Goal: Information Seeking & Learning: Learn about a topic

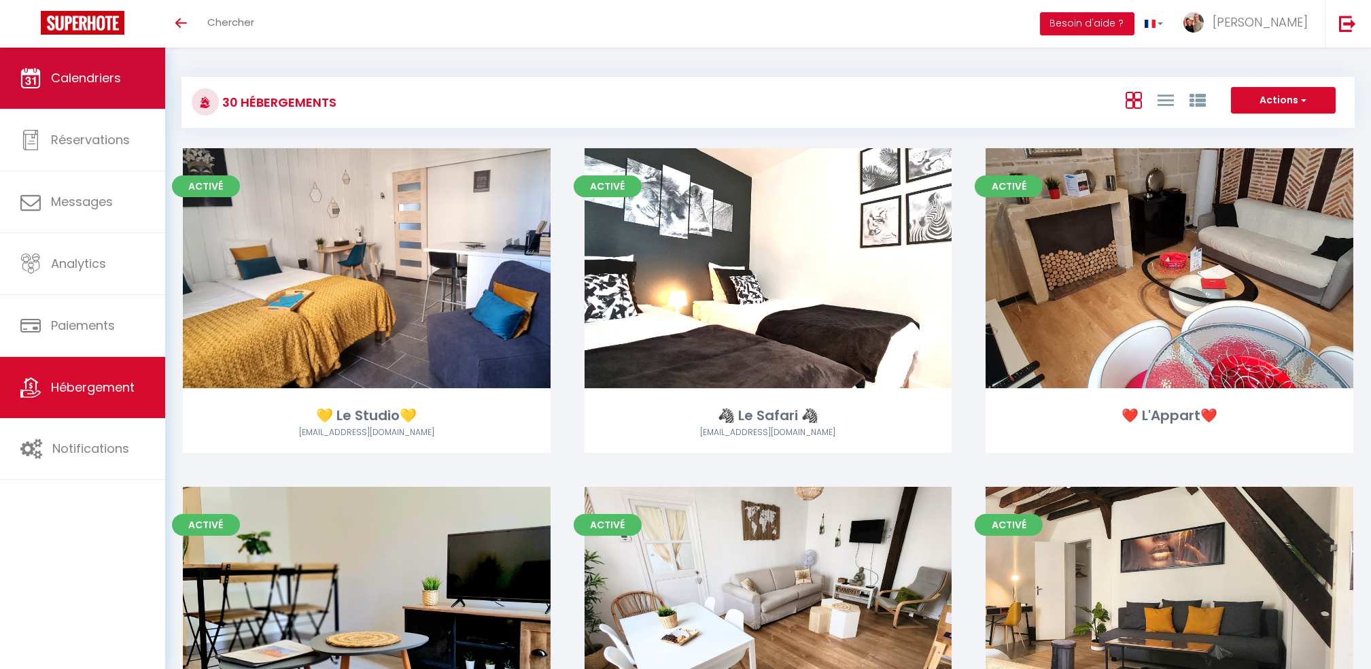
click at [100, 84] on span "Calendriers" at bounding box center [86, 77] width 70 height 17
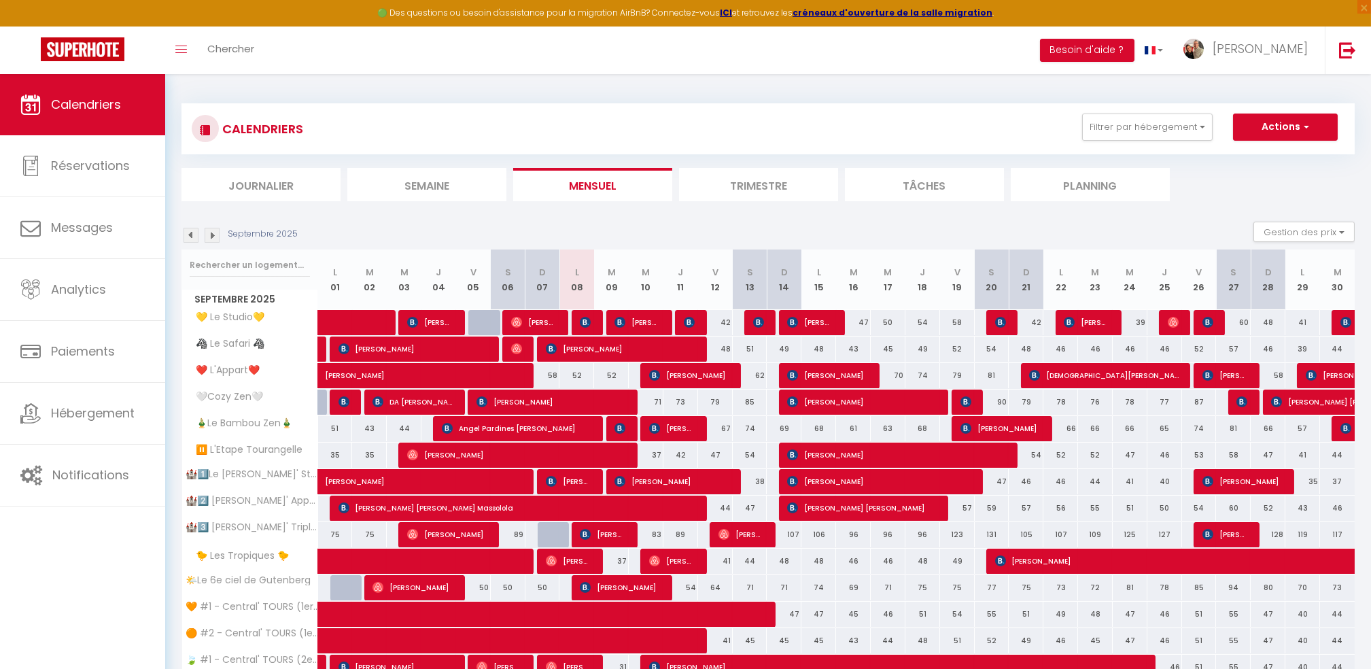
click at [189, 230] on img at bounding box center [190, 235] width 15 height 15
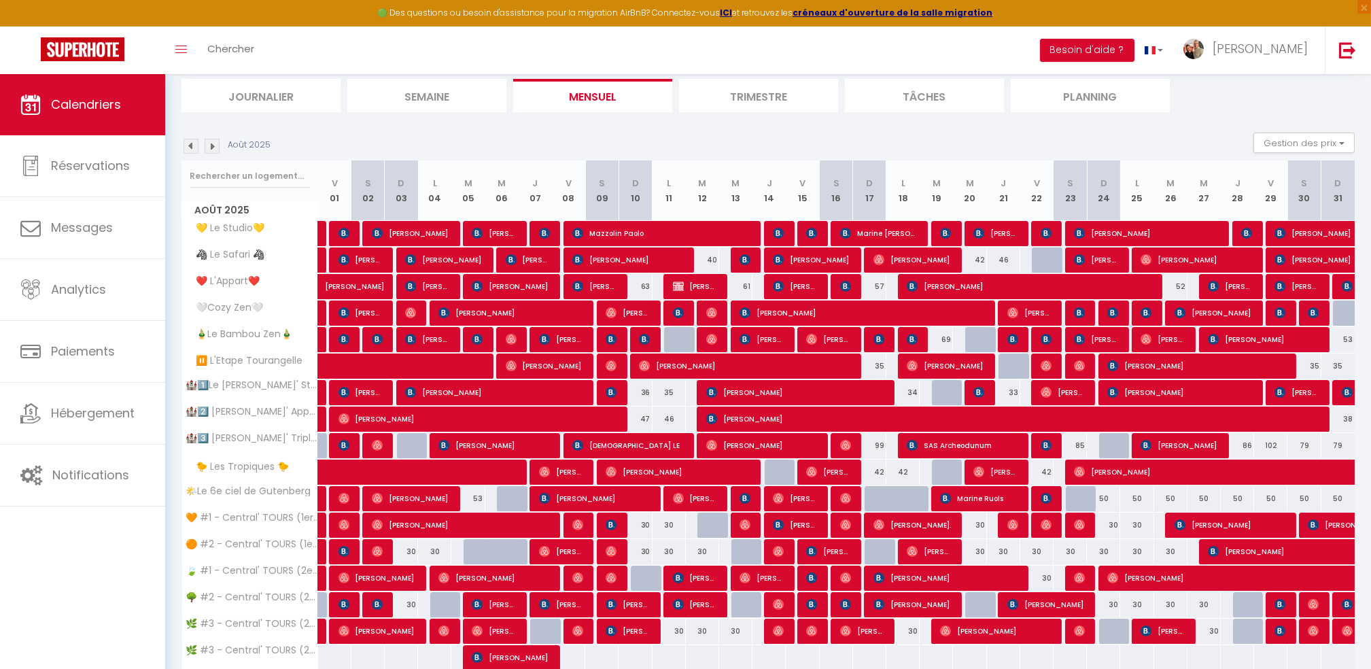
scroll to position [181, 0]
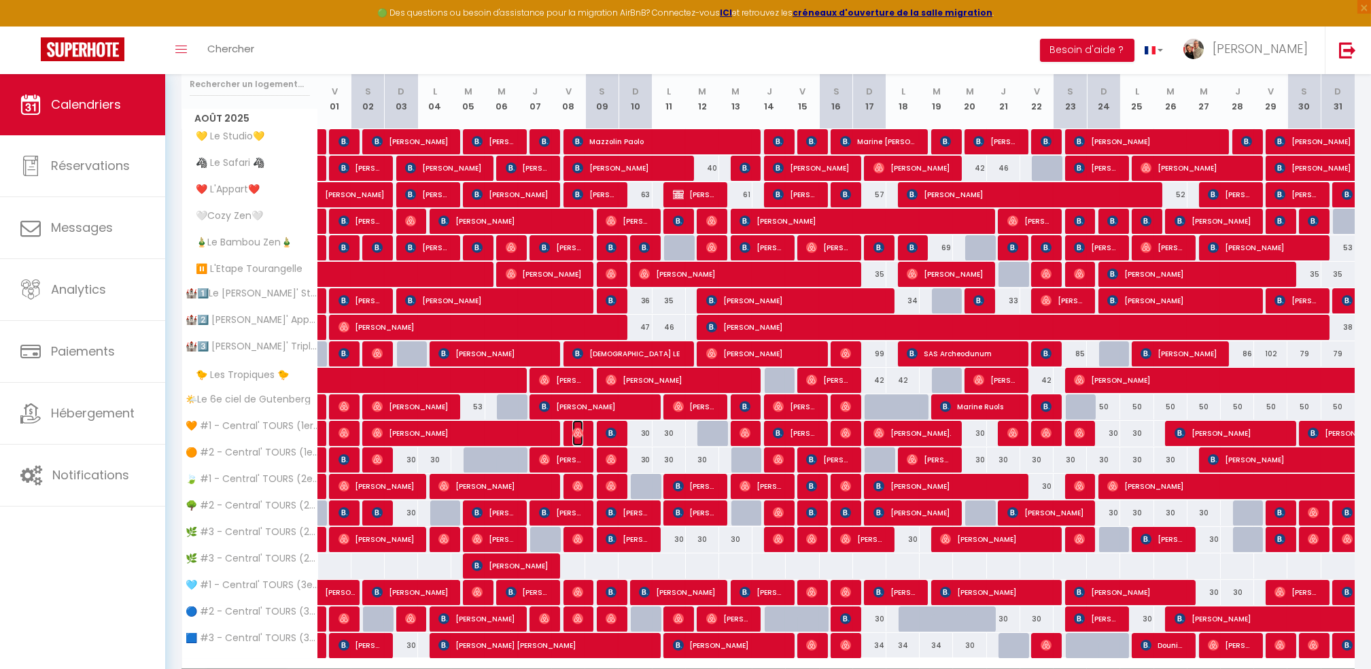
click at [578, 432] on img at bounding box center [577, 432] width 11 height 11
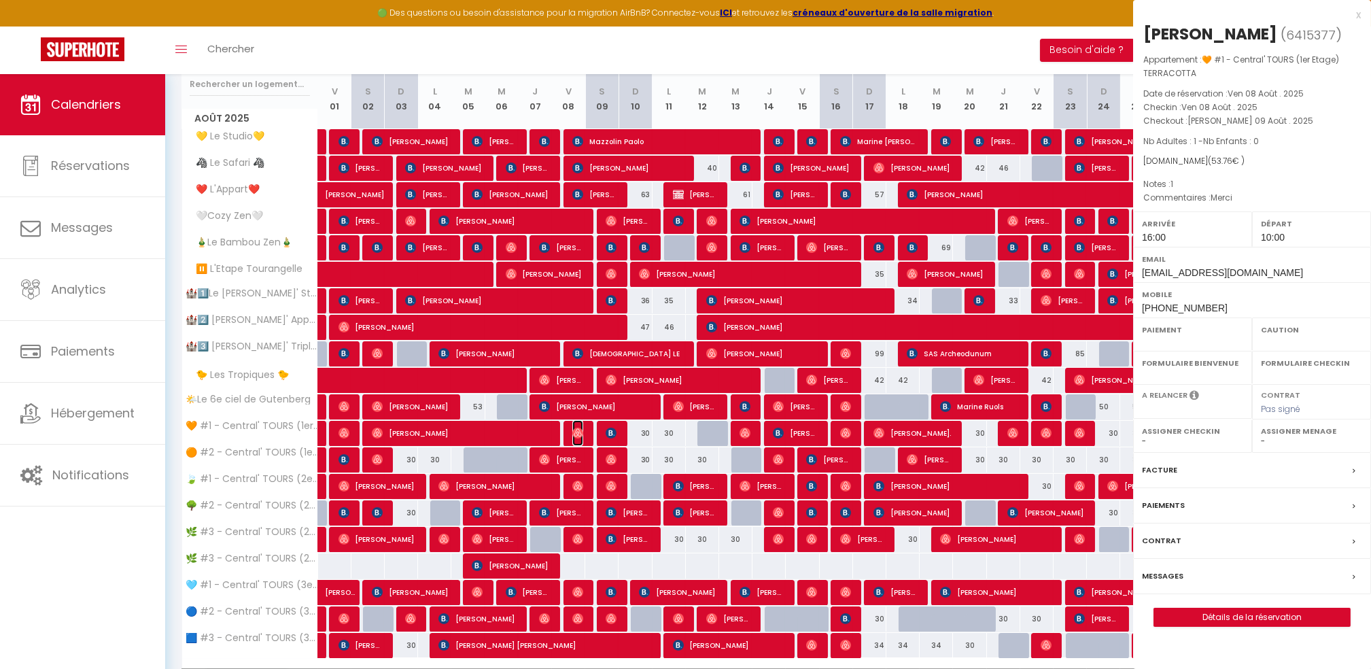
select select "OK"
select select "1"
select select "0"
select select "1"
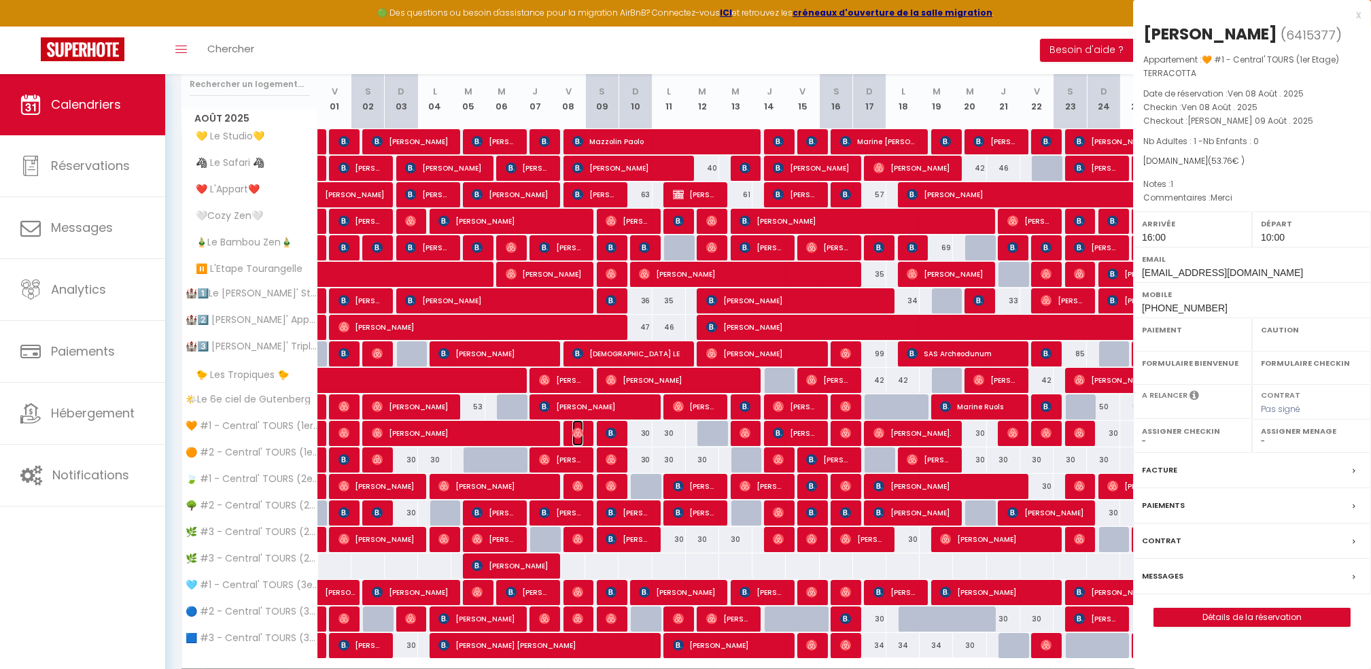
select select
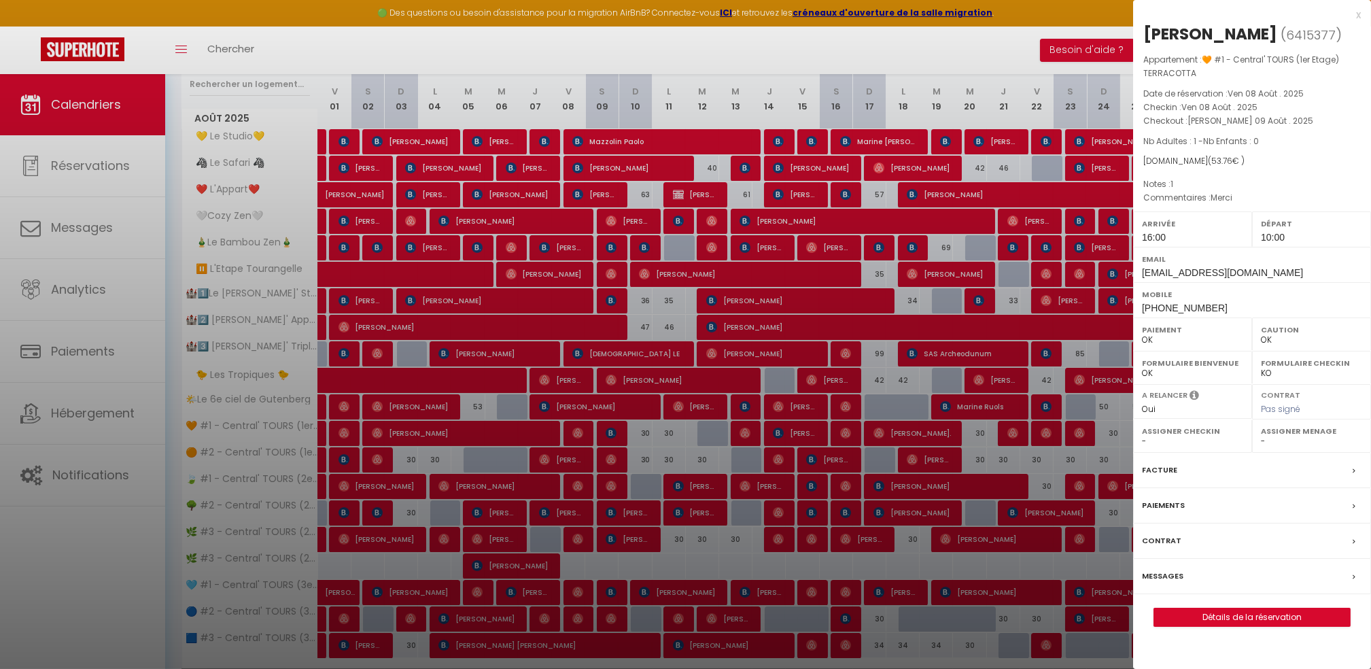
click at [1361, 12] on div "x [PERSON_NAME] ( 6415377 ) Appartement : 🧡 #1 - Central' TOURS (1er Etage) TER…" at bounding box center [1252, 323] width 238 height 647
click at [1358, 16] on div "x" at bounding box center [1247, 15] width 228 height 16
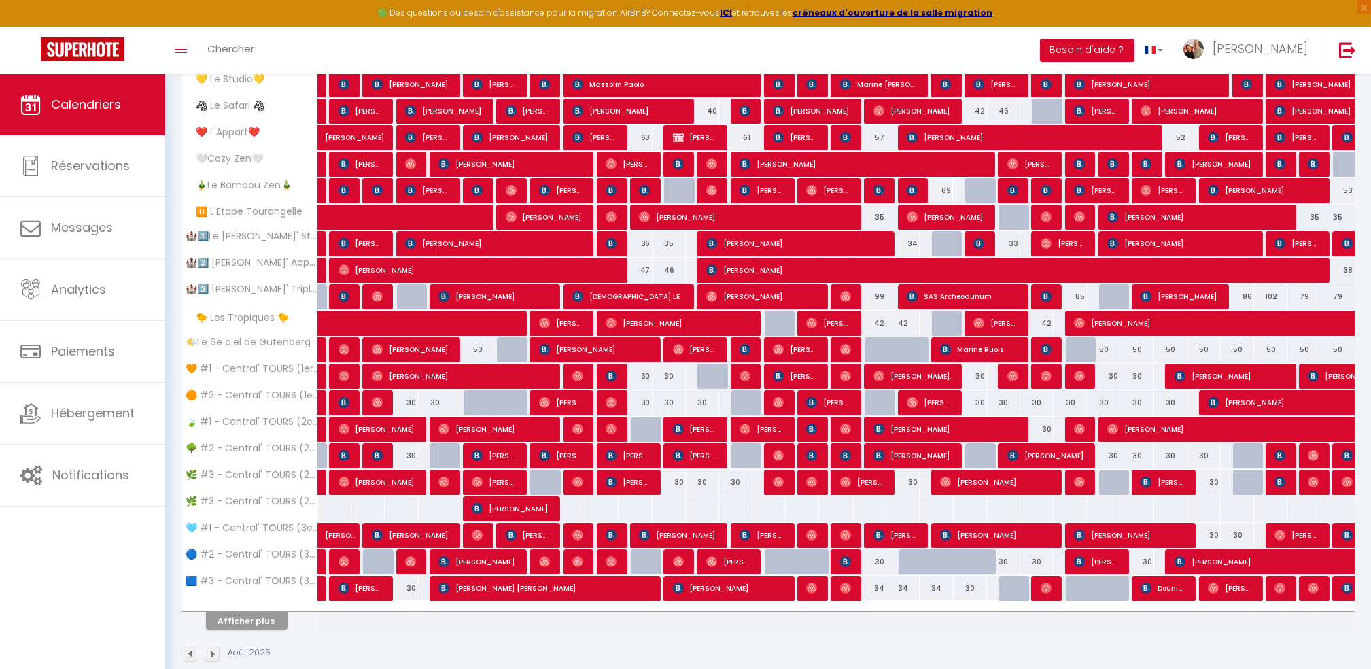
scroll to position [261, 0]
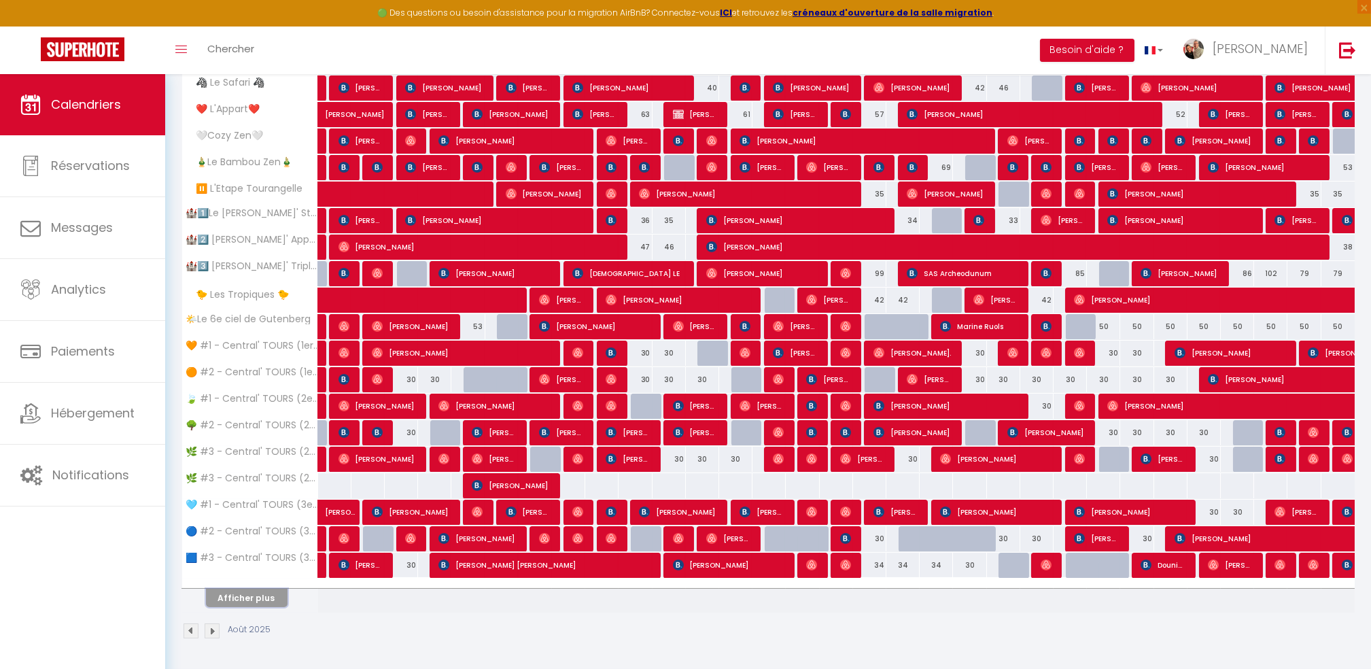
click at [256, 597] on button "Afficher plus" at bounding box center [247, 597] width 82 height 18
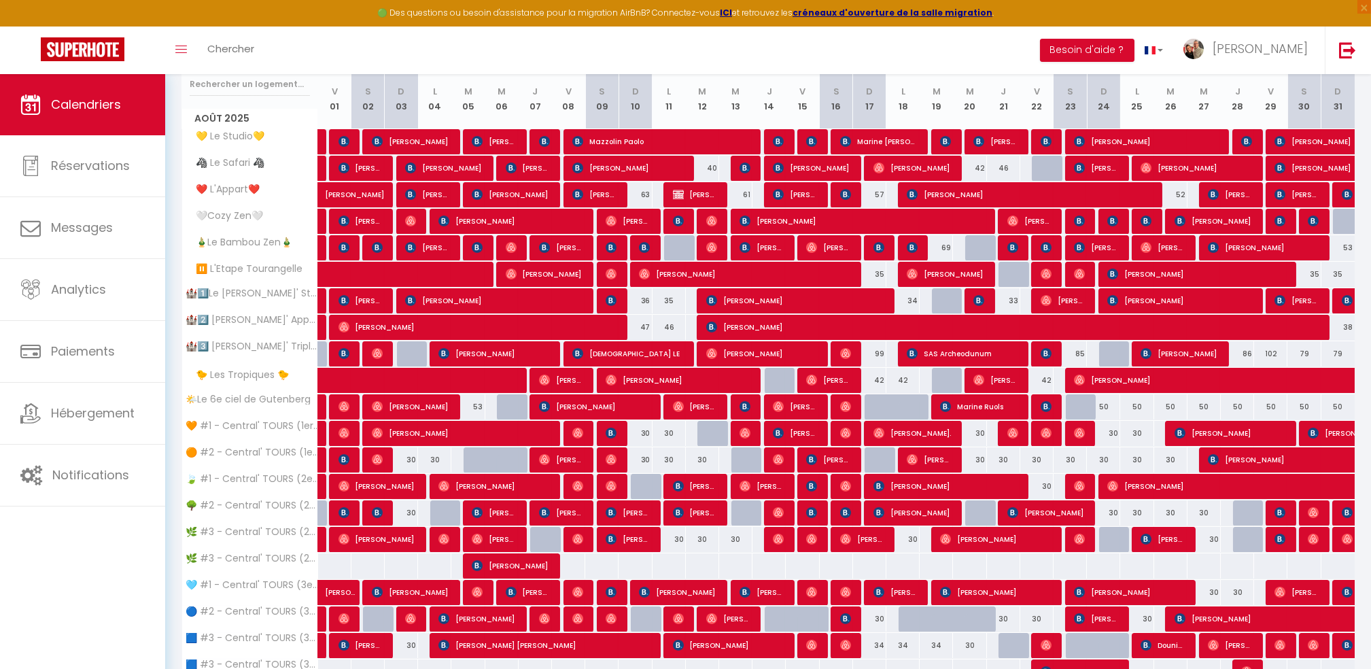
scroll to position [0, 0]
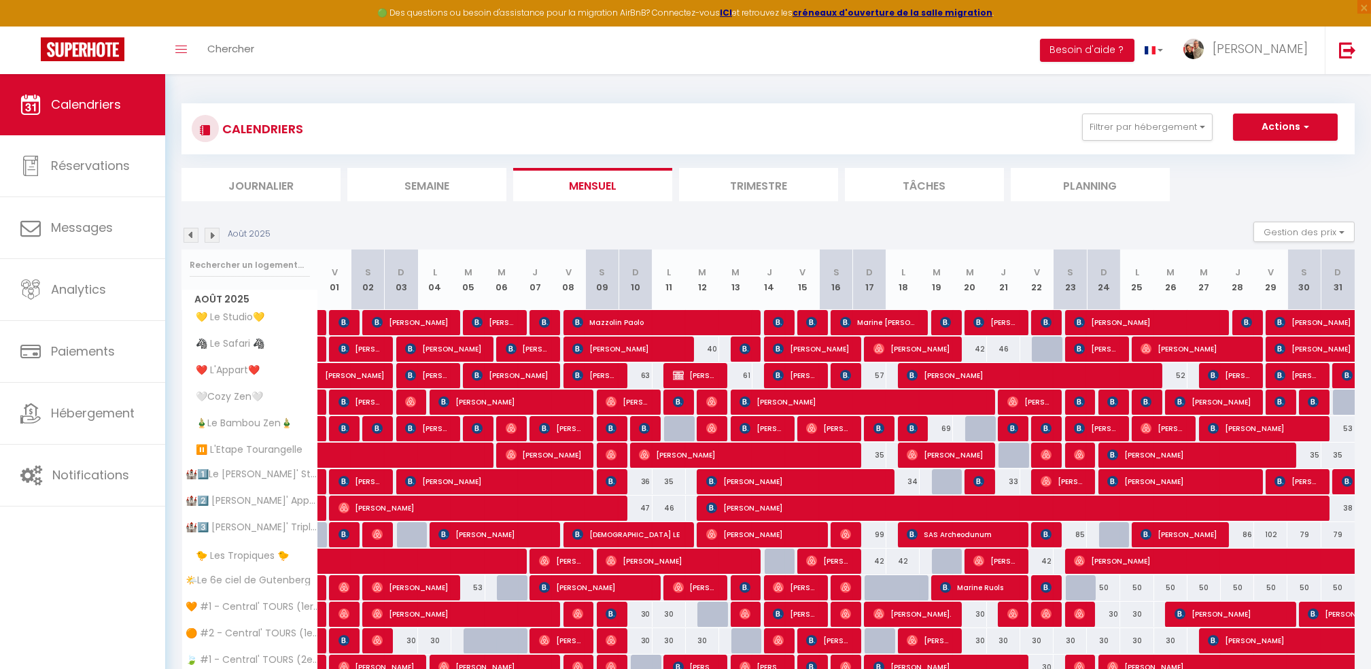
drag, startPoint x: 207, startPoint y: 232, endPoint x: 264, endPoint y: 260, distance: 63.2
click at [207, 232] on img at bounding box center [212, 235] width 15 height 15
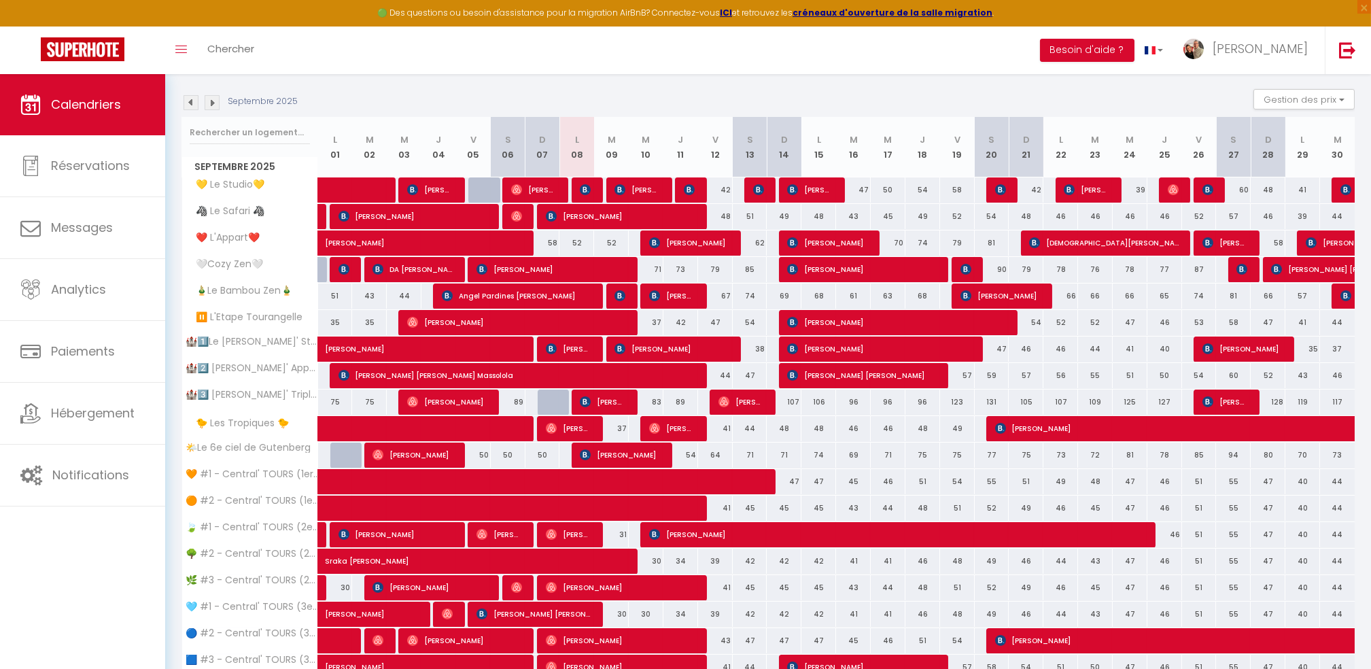
scroll to position [261, 0]
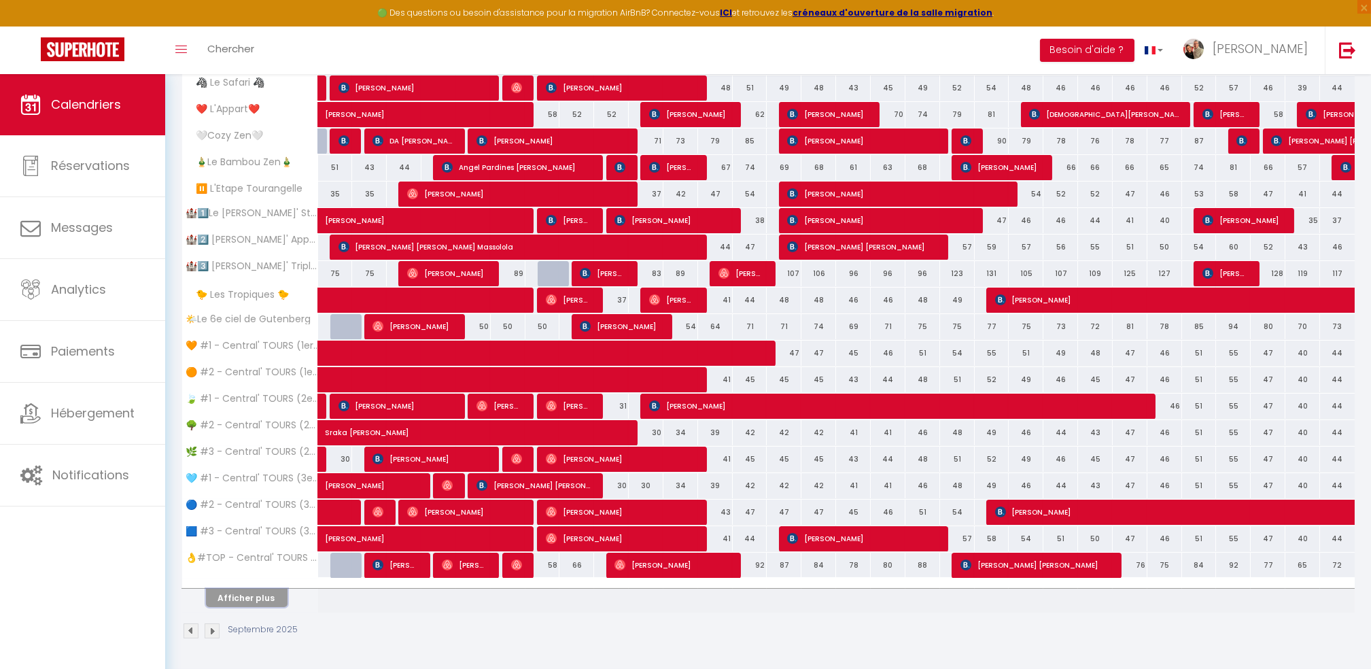
click at [254, 595] on button "Afficher plus" at bounding box center [247, 597] width 82 height 18
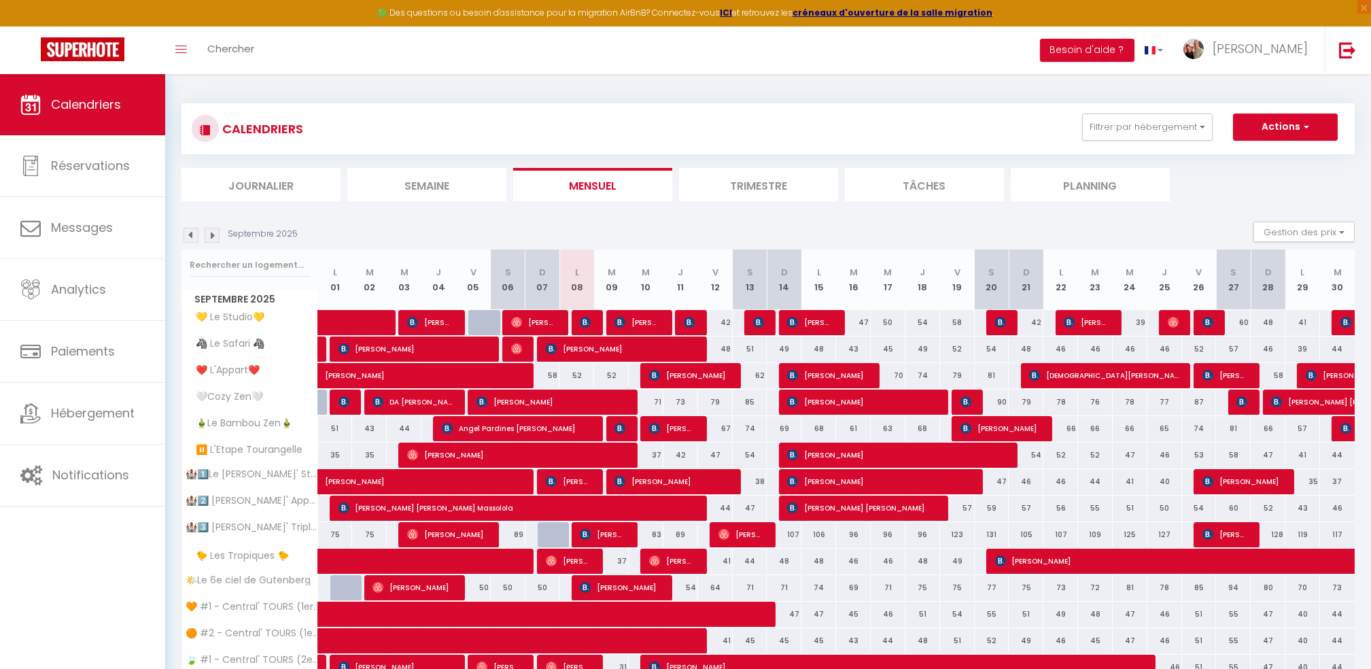
scroll to position [90, 0]
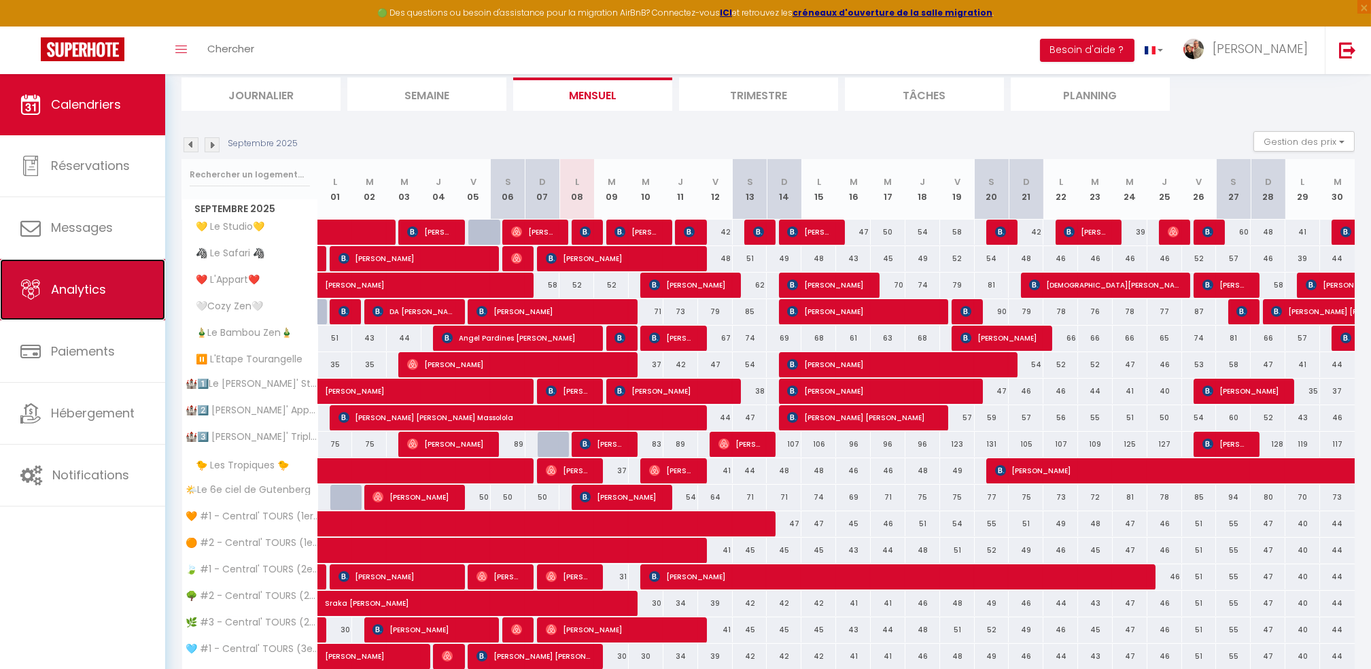
click at [87, 281] on span "Analytics" at bounding box center [78, 289] width 55 height 17
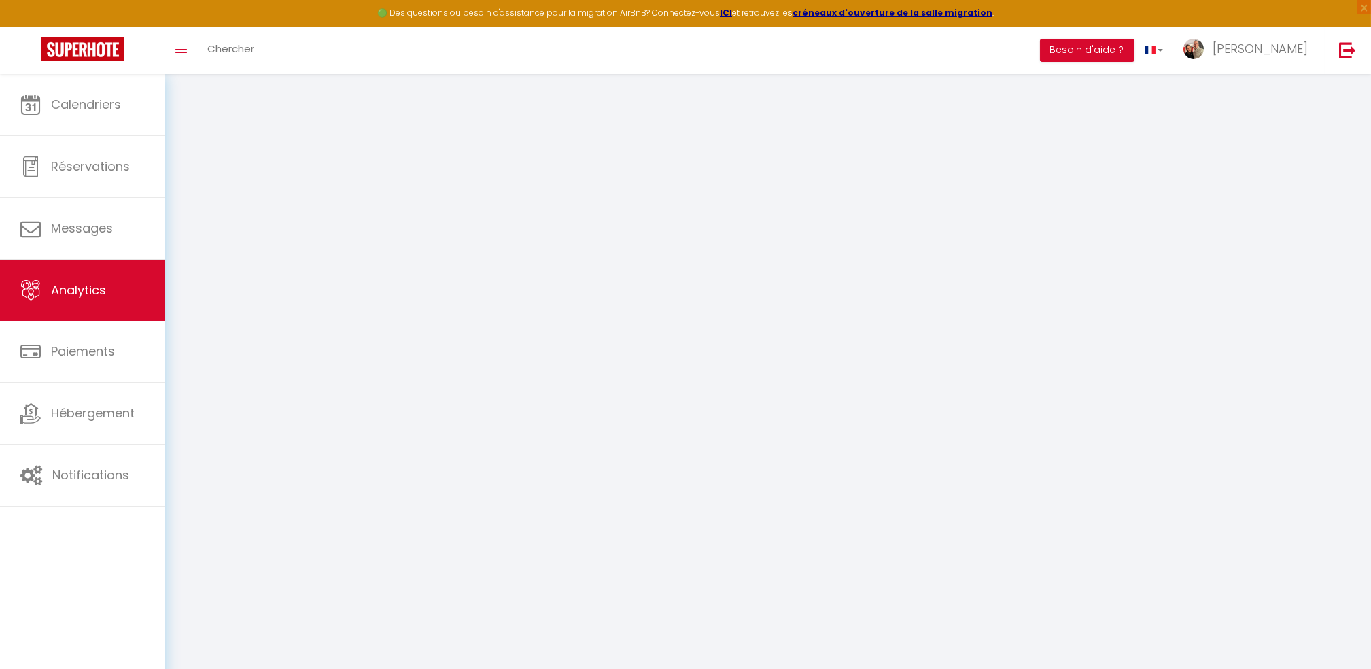
select select "2025"
select select "9"
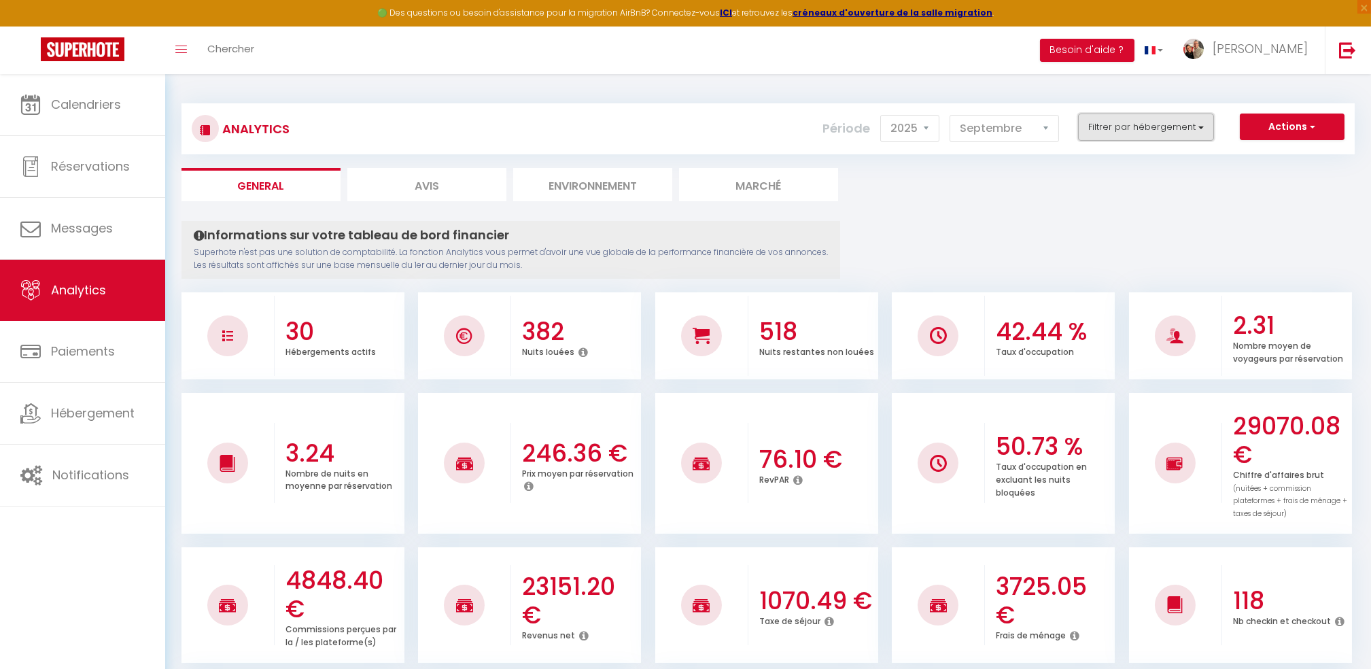
click at [1139, 128] on button "Filtrer par hébergement" at bounding box center [1146, 126] width 136 height 27
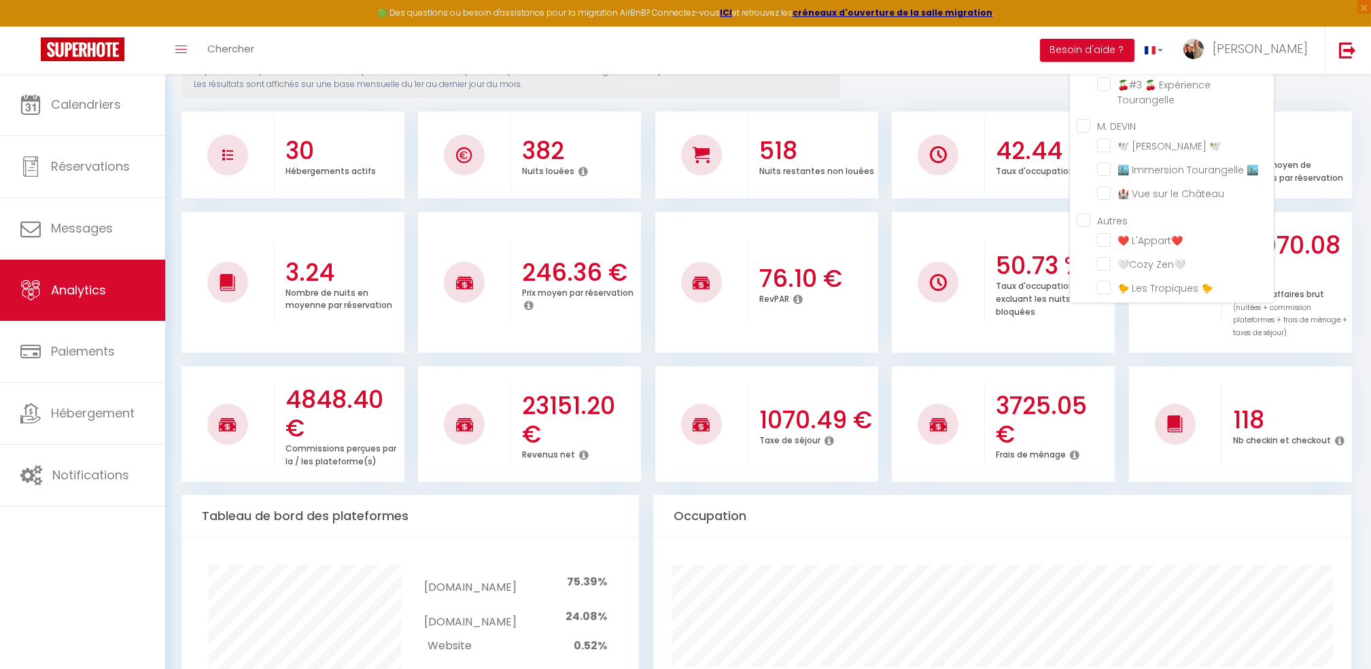
scroll to position [626, 0]
click at [1107, 275] on Zen🤍 "checkbox" at bounding box center [1185, 282] width 177 height 14
checkbox Zen🤍 "true"
checkbox TERRACOTTA "false"
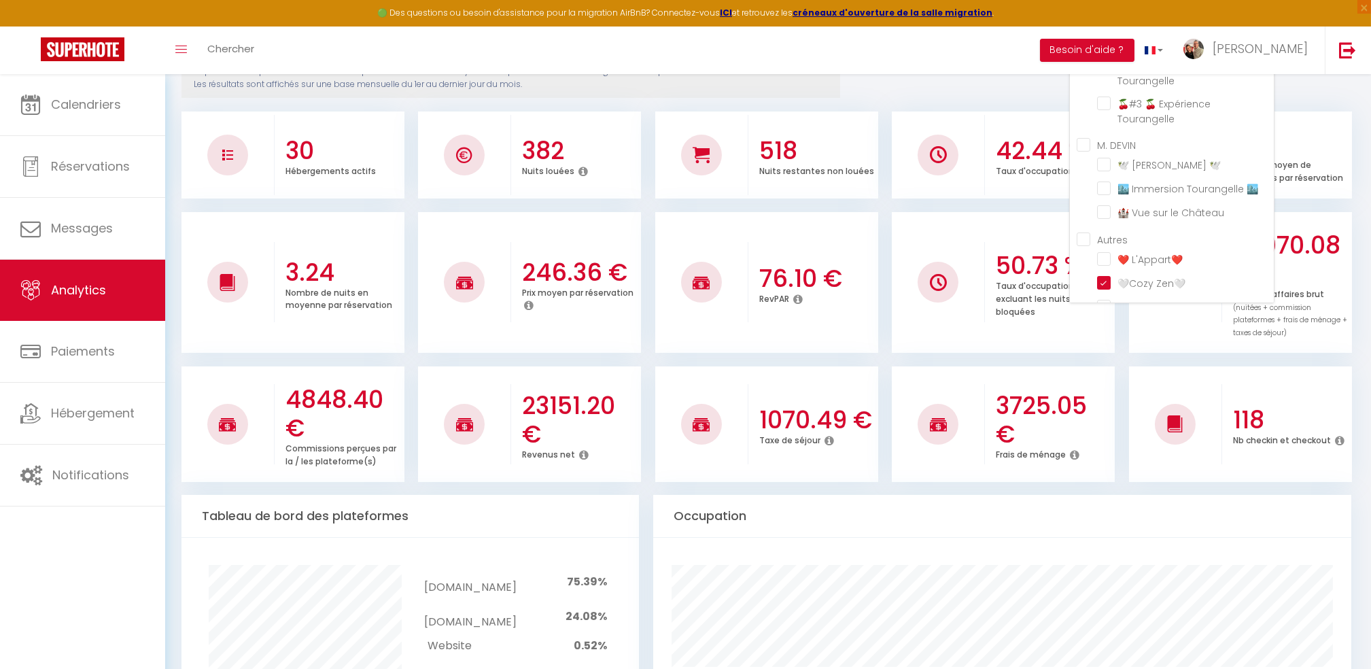
checkbox VERT "false"
checkbox CENTRE "false"
checkbox VERT "false"
checkbox BLEU "false"
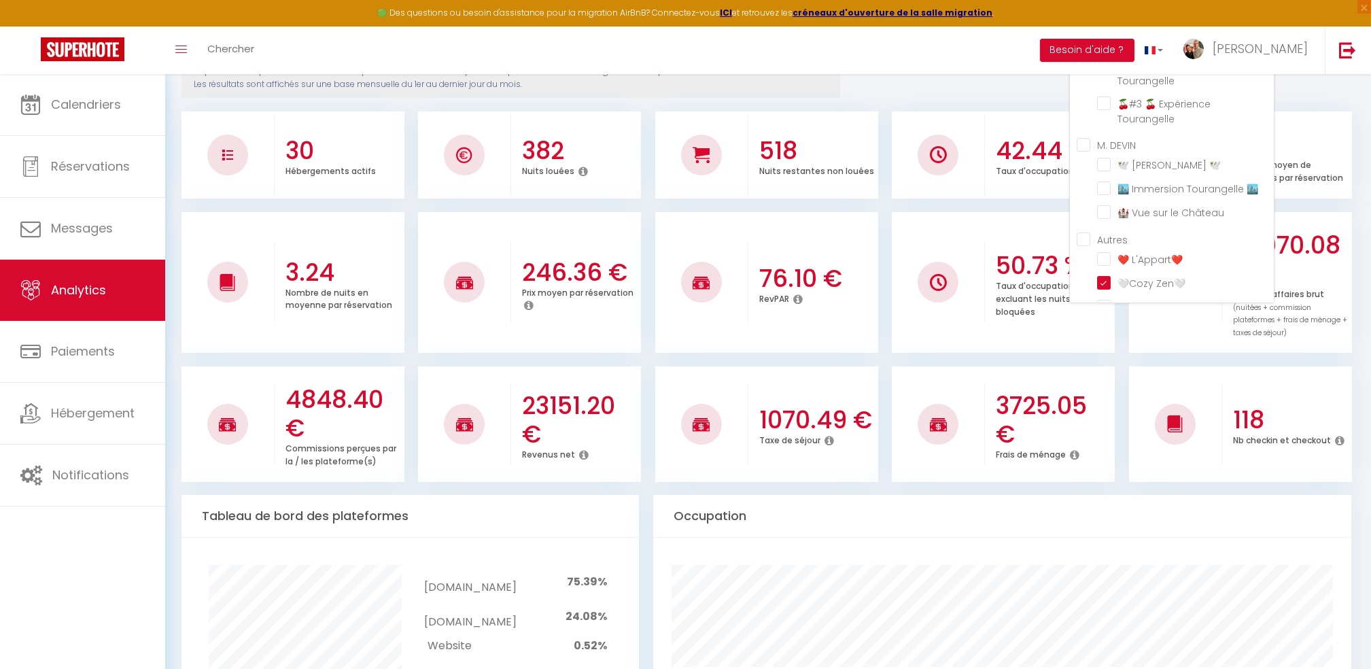
checkbox BLEU "false"
checkbox TOP "false"
checkbox 🏰 "false"
checkbox Triplex🏰 "false"
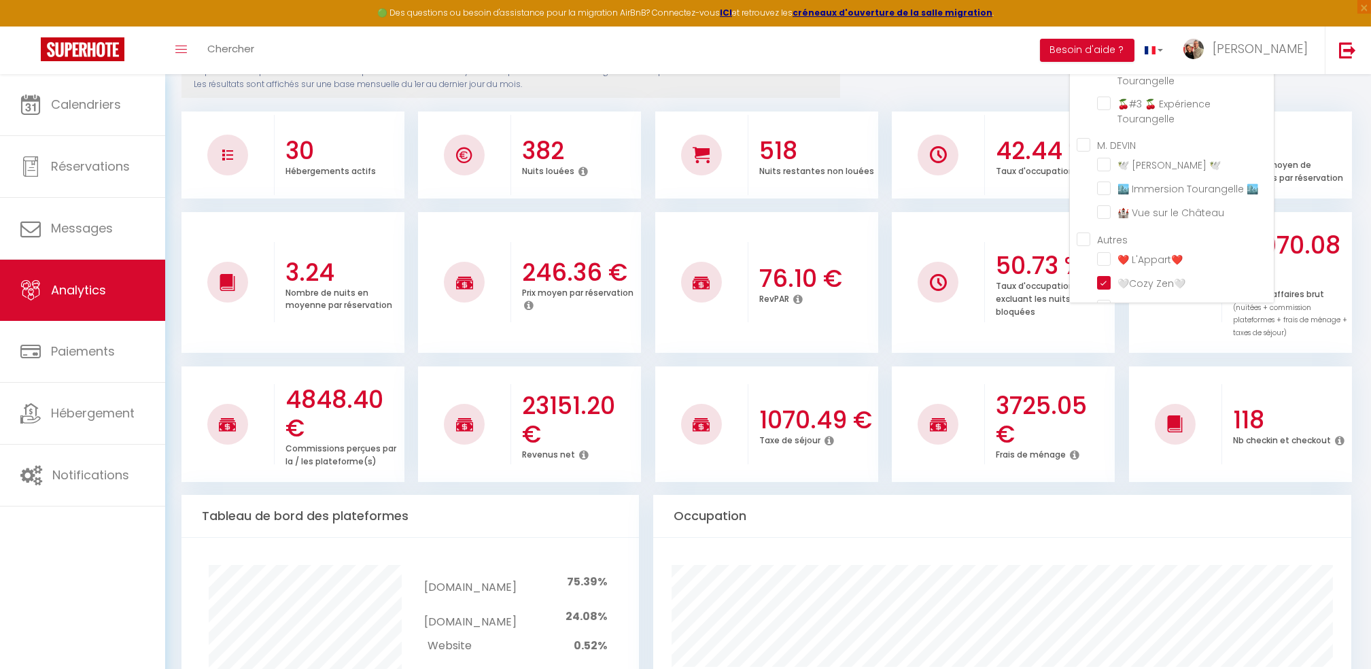
checkbox Zen🎍 "false"
checkbox Tourangelle "false"
checkbox Studio💛 "false"
checkbox 🦓 "false"
checkbox 👩‍❤️‍👨 "false"
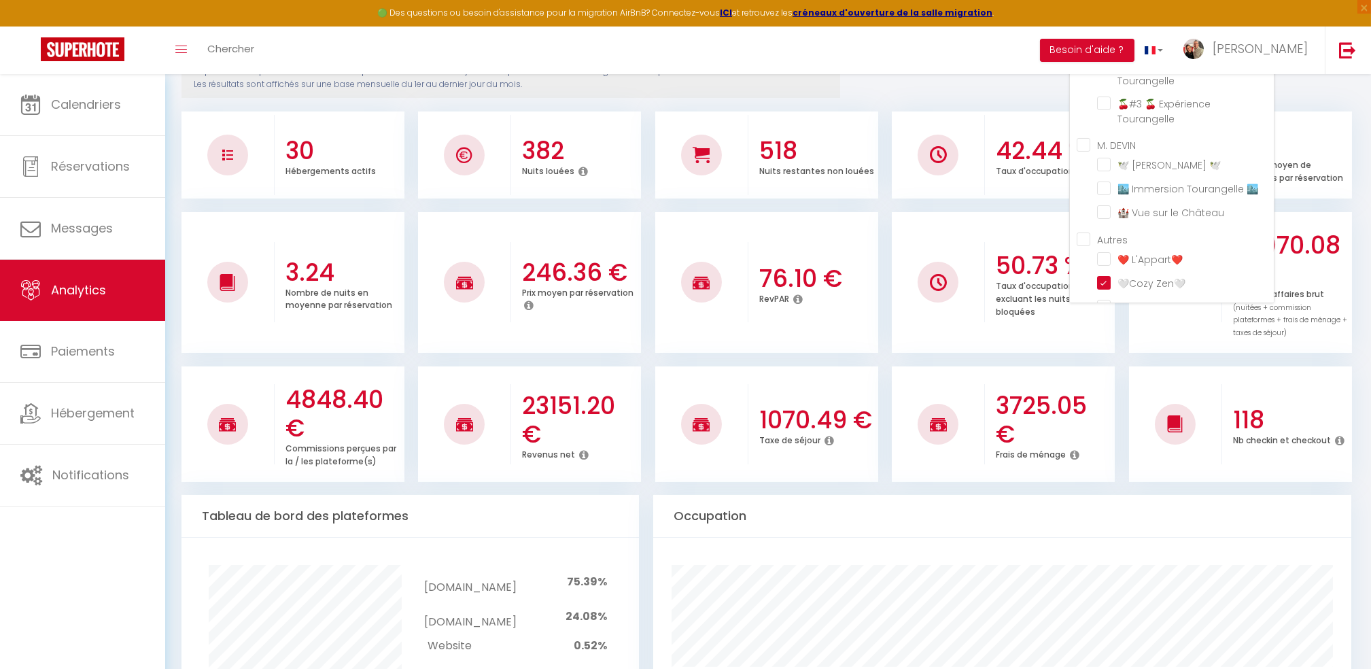
checkbox Tourangelle "false"
checkbox 🕊️ "false"
checkbox 🏙️ "false"
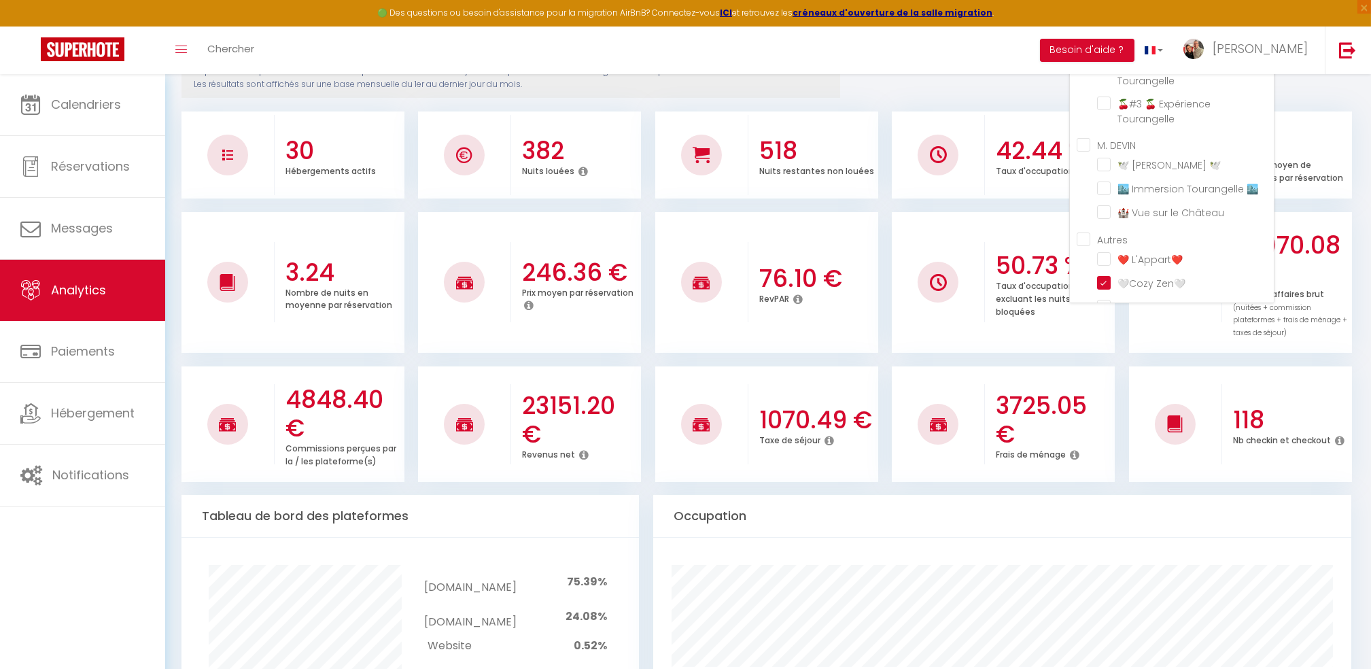
checkbox Château "false"
checkbox L\'Appart❤️ "false"
checkbox 🐤 "false"
checkbox Gutenberg "false"
checkbox confort "false"
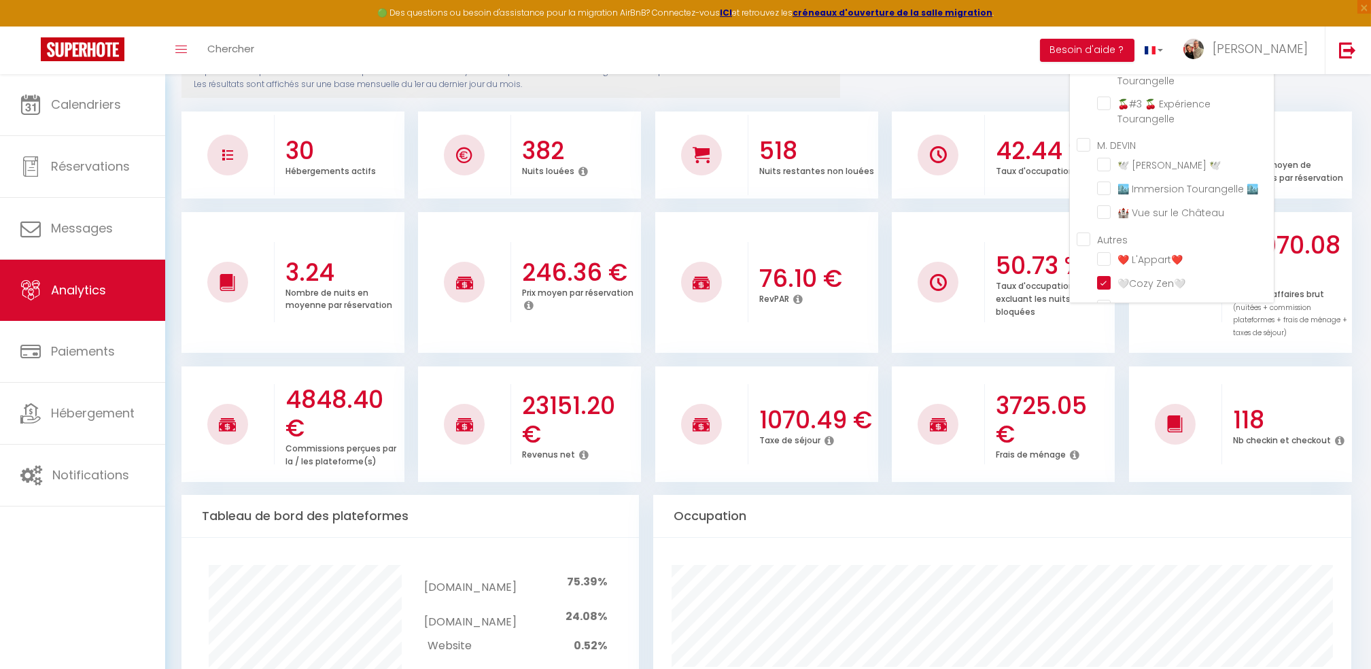
checkbox \(RDC\) "false"
checkbox Colbert🏰 "false"
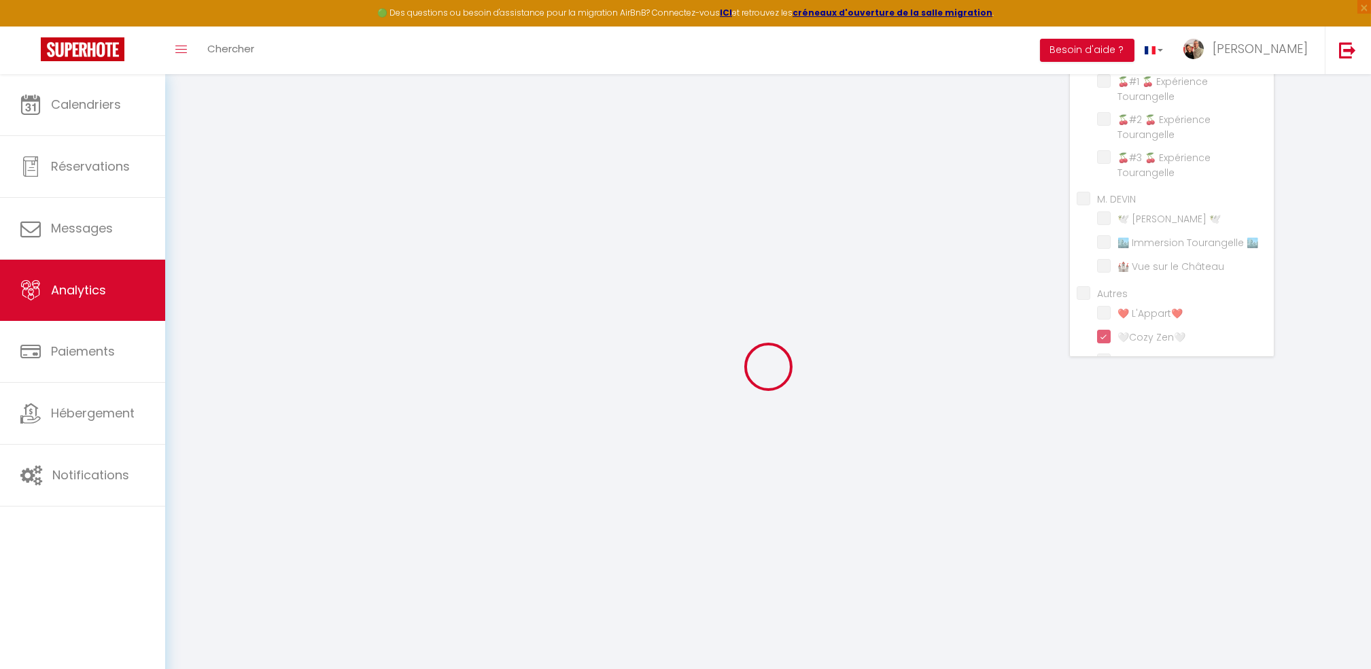
checkbox TERRACOTTA "false"
checkbox VERT "false"
checkbox CENTRE "false"
checkbox VERT "false"
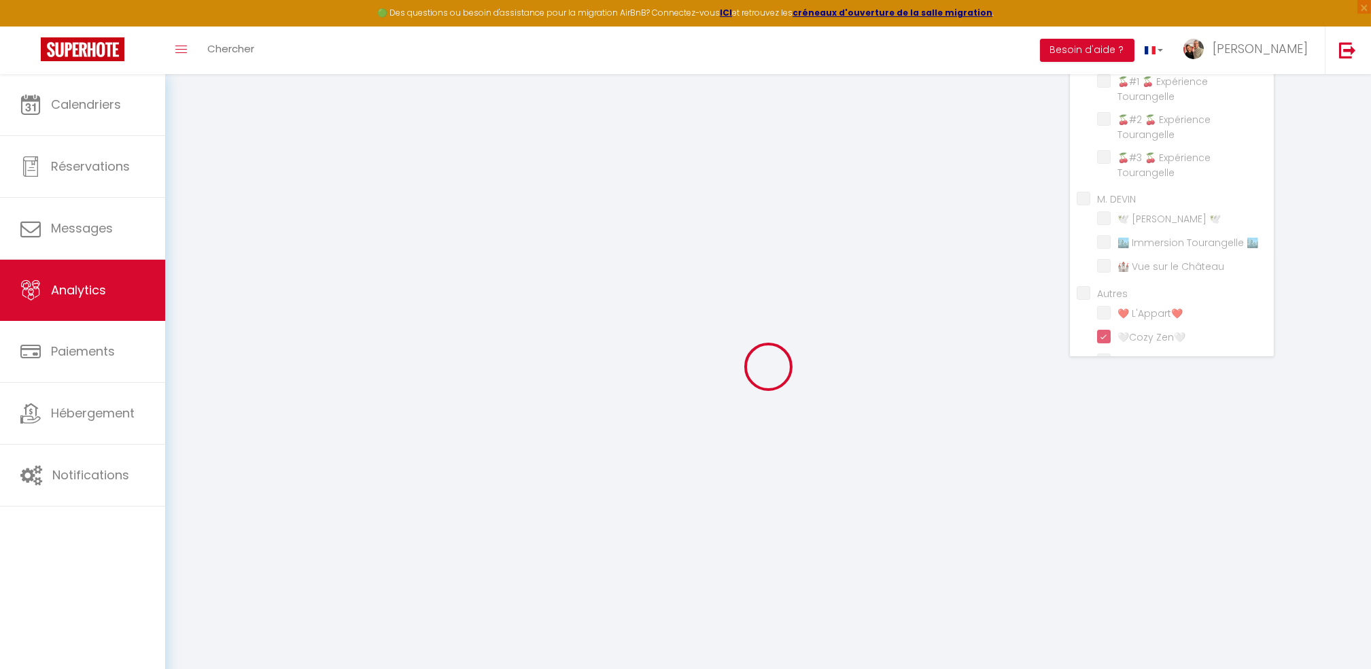
checkbox BLEU "false"
checkbox TOP "false"
checkbox 🏰 "false"
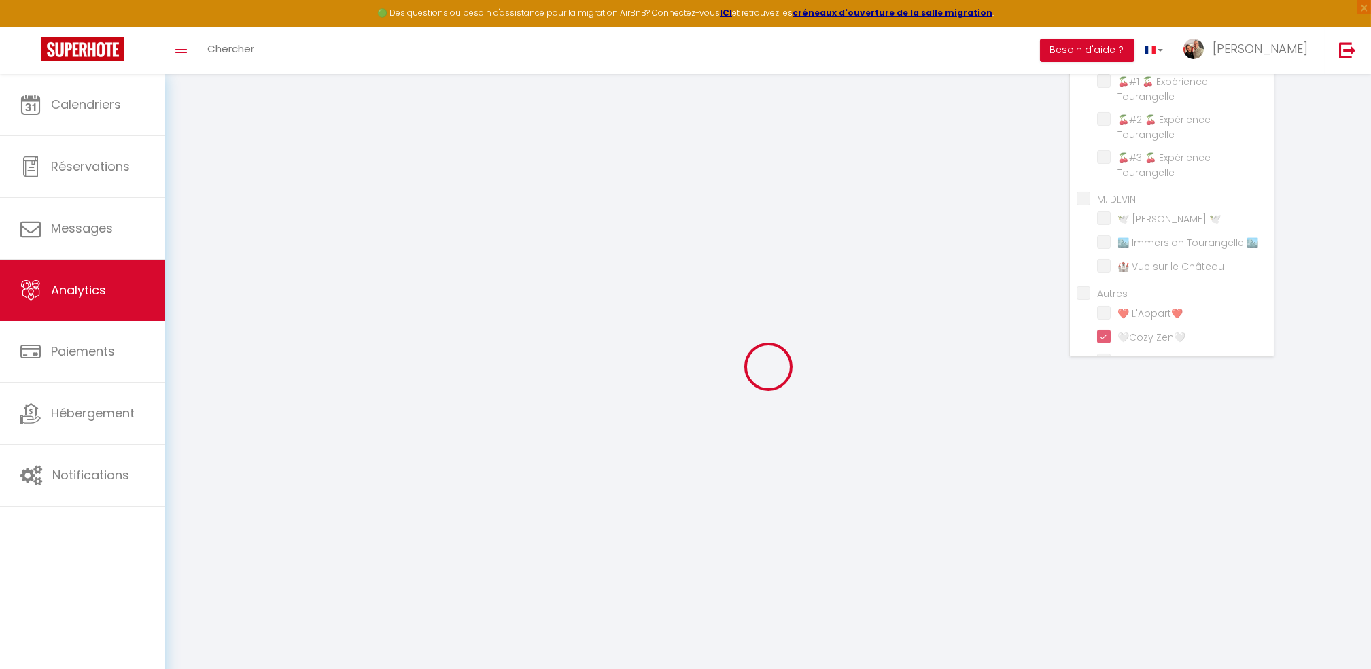
checkbox 🏰 "false"
checkbox Triplex🏰 "false"
checkbox Zen🎍 "false"
checkbox Tourangelle "false"
checkbox Studio💛 "false"
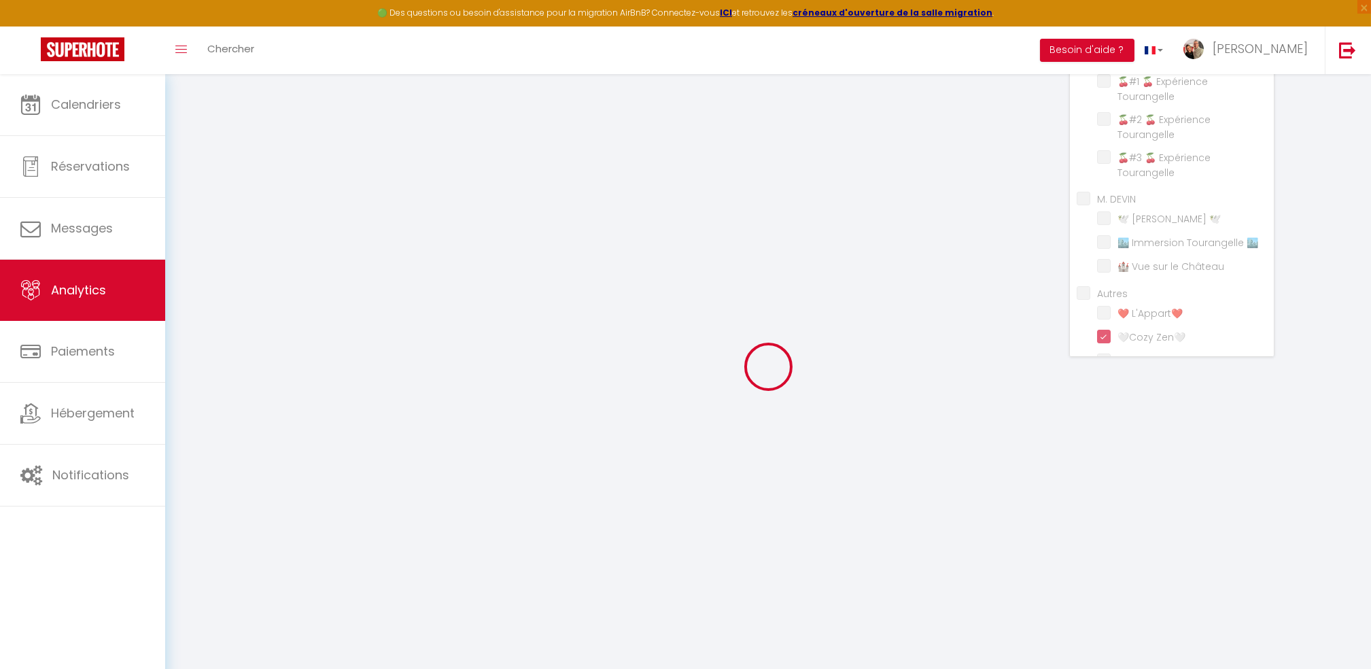
checkbox 🦓 "false"
checkbox 👩‍❤️‍👨 "false"
checkbox Tourangelle "false"
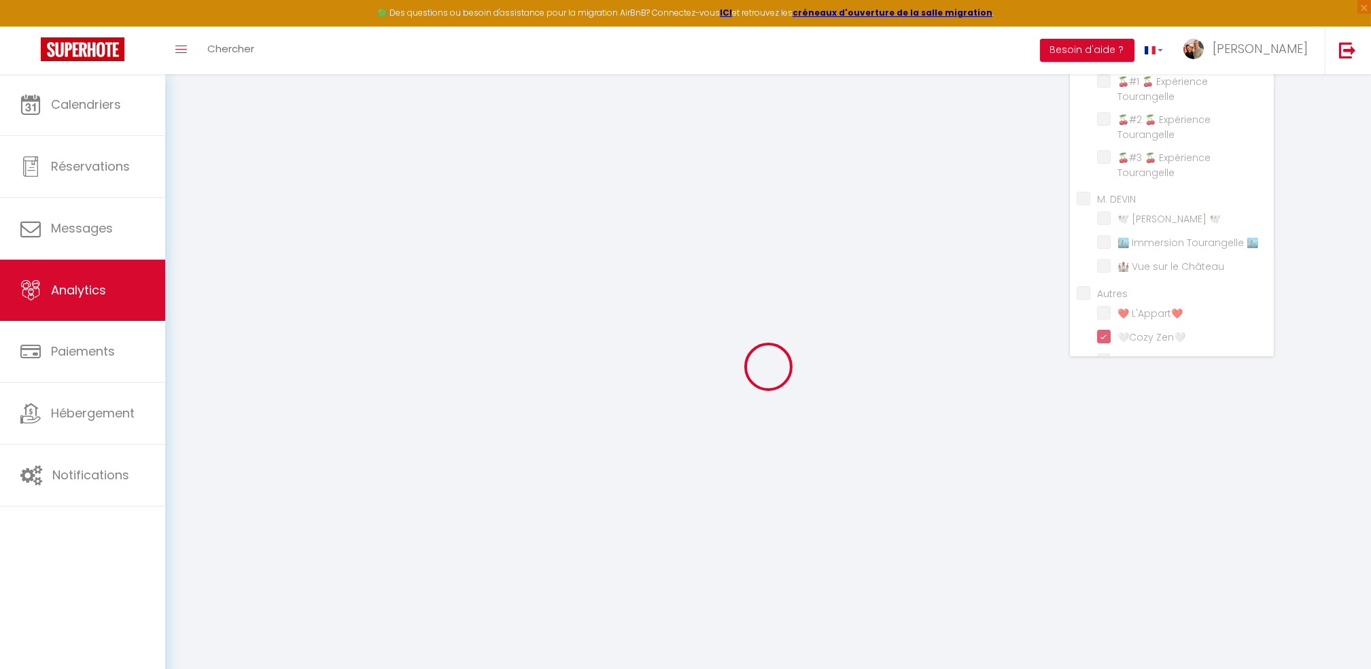
checkbox 🕊️ "false"
checkbox 🏙️ "false"
checkbox Château "false"
checkbox L\'Appart❤️ "false"
checkbox 🐤 "false"
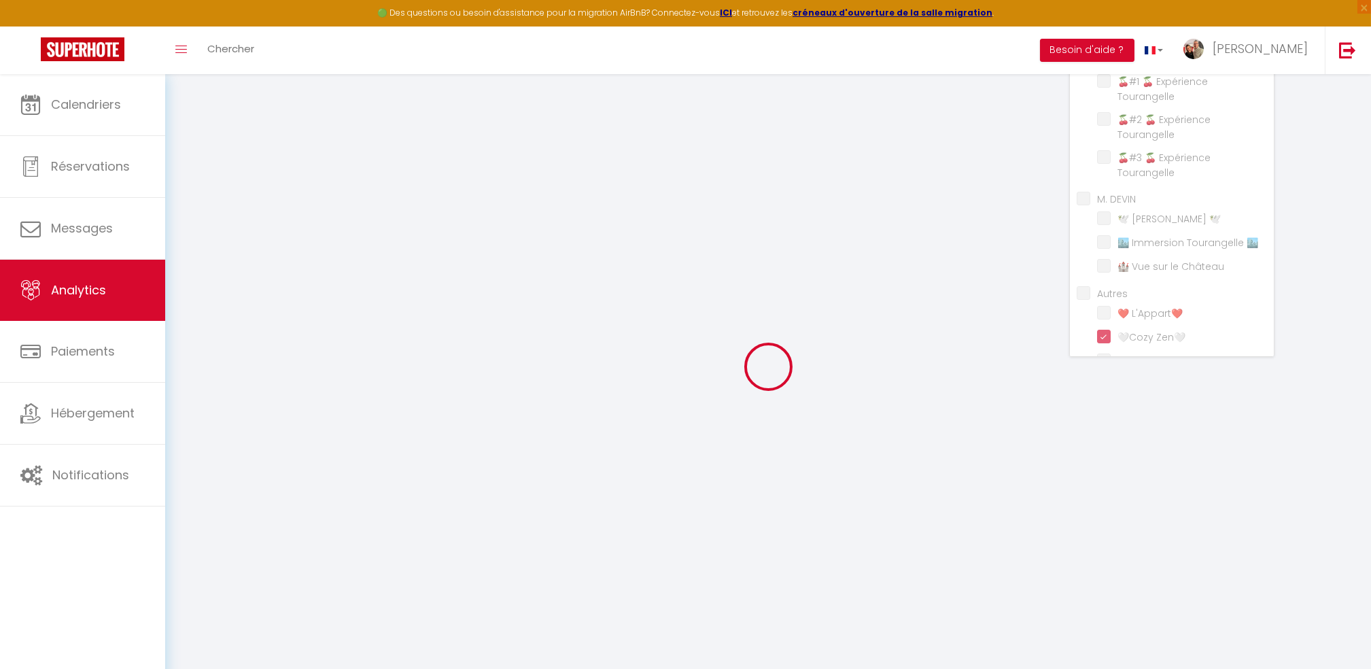
checkbox Gutenberg "false"
checkbox confort "false"
checkbox \(RDC\) "false"
checkbox Colbert🏰 "false"
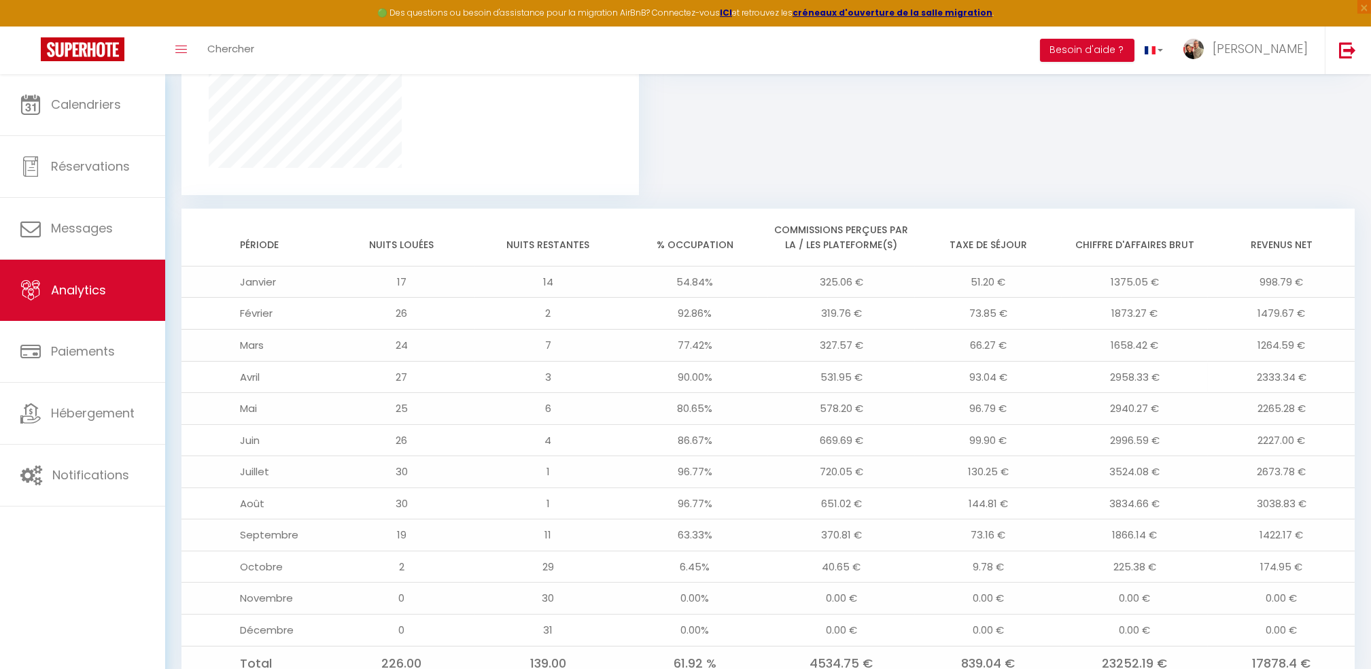
scroll to position [1015, 0]
